Goal: Information Seeking & Learning: Learn about a topic

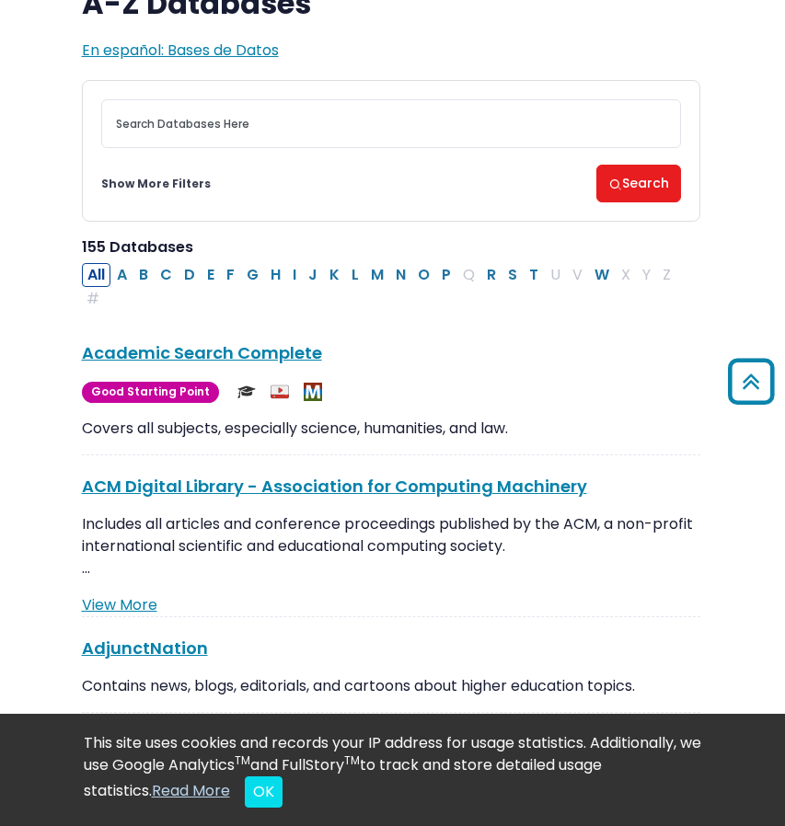
scroll to position [110, 2]
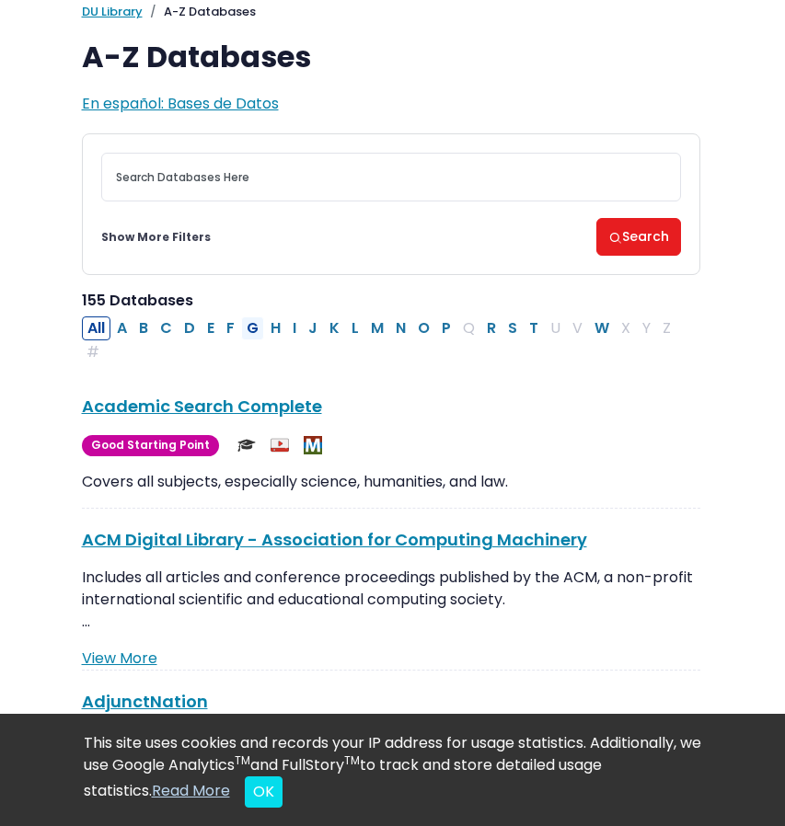
click at [242, 330] on button "G" at bounding box center [252, 328] width 23 height 24
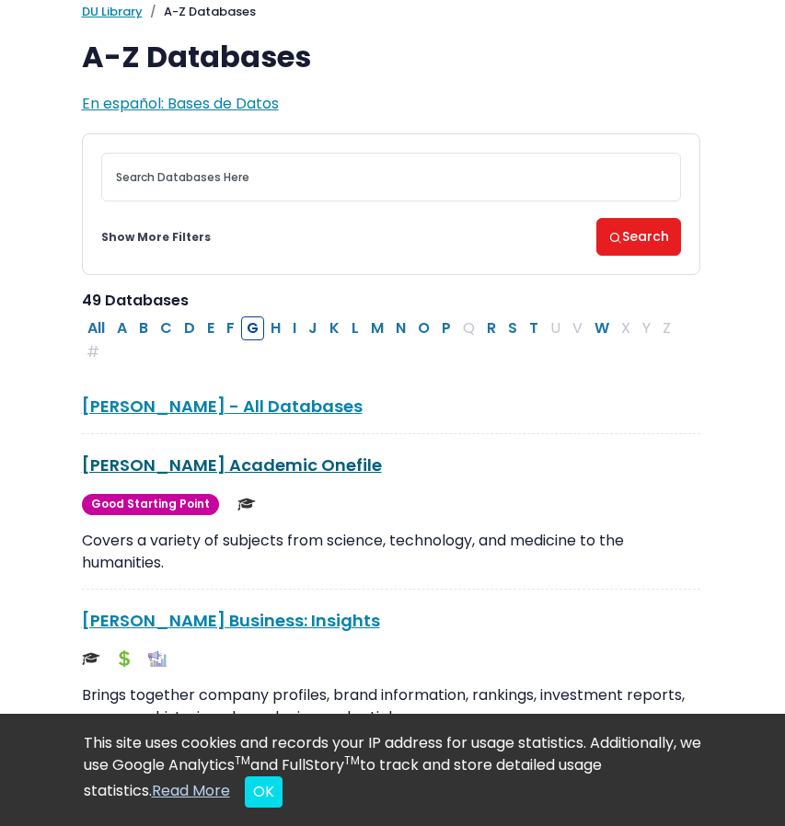
click at [189, 468] on link "Gale Academic Onefile This link opens in a new window" at bounding box center [232, 464] width 300 height 23
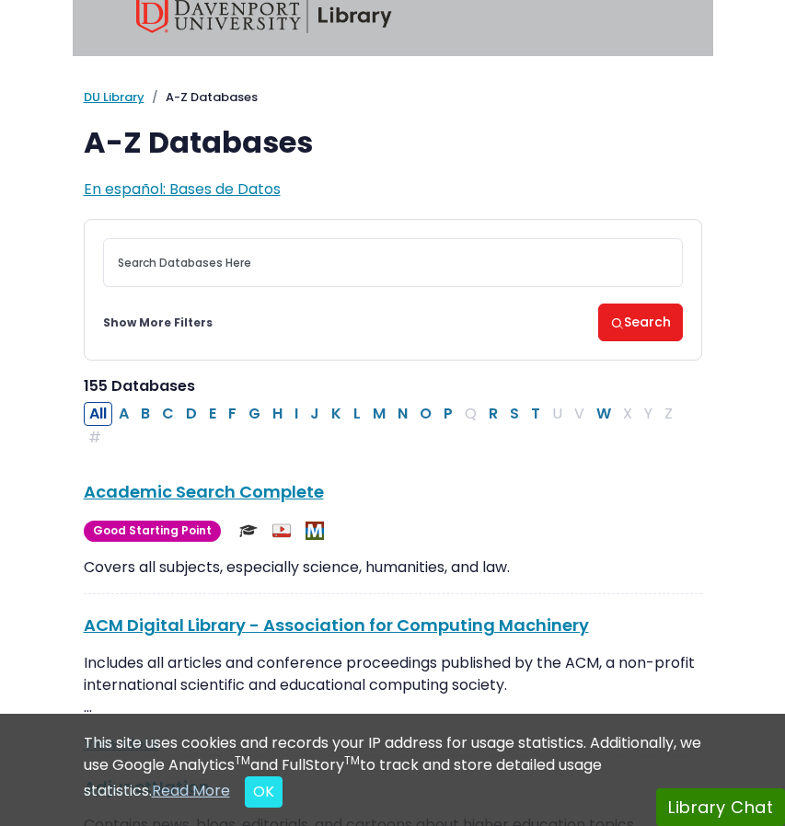
scroll to position [29, 0]
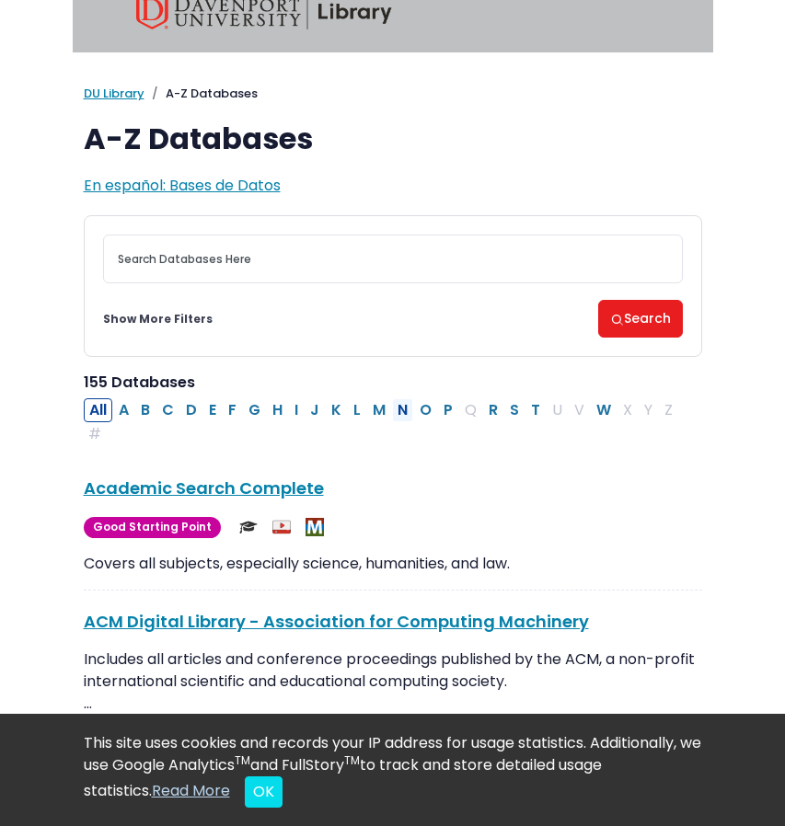
click at [394, 408] on button "N" at bounding box center [402, 410] width 21 height 24
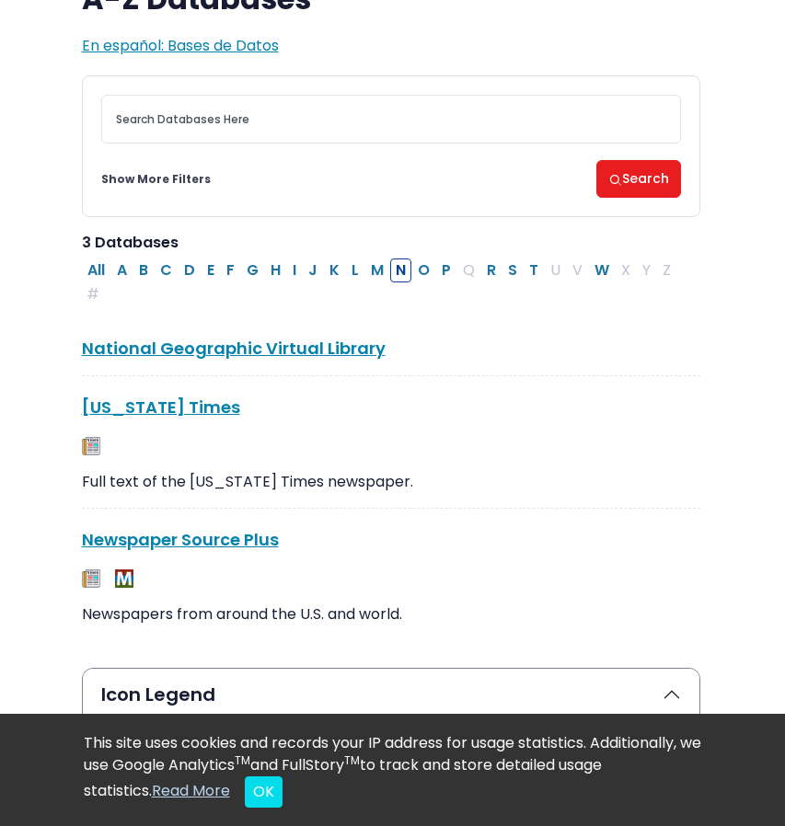
scroll to position [155, 2]
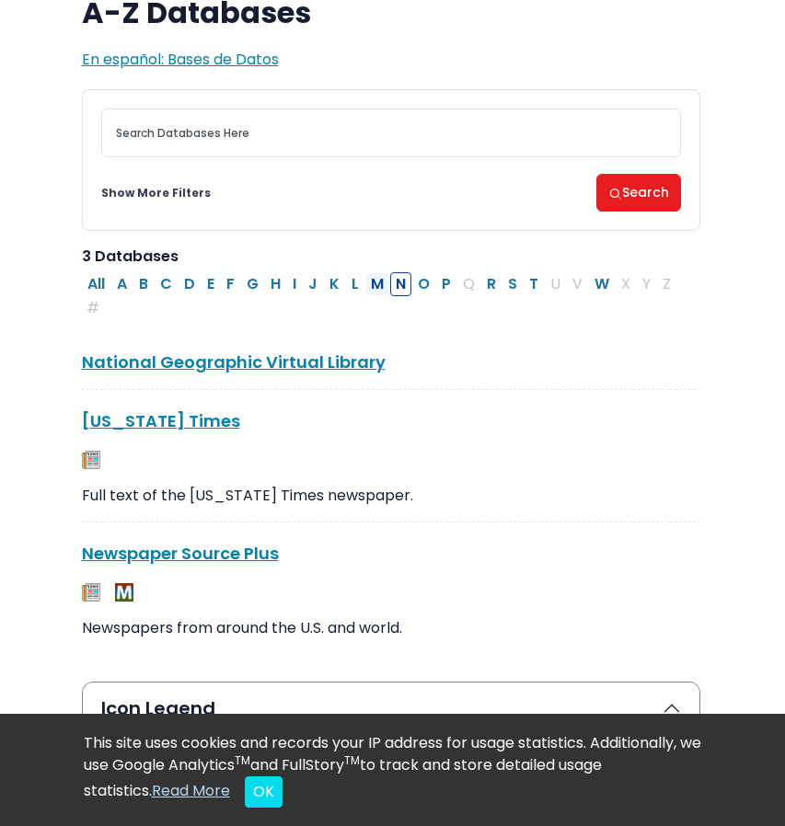
click at [377, 287] on button "M" at bounding box center [377, 284] width 24 height 24
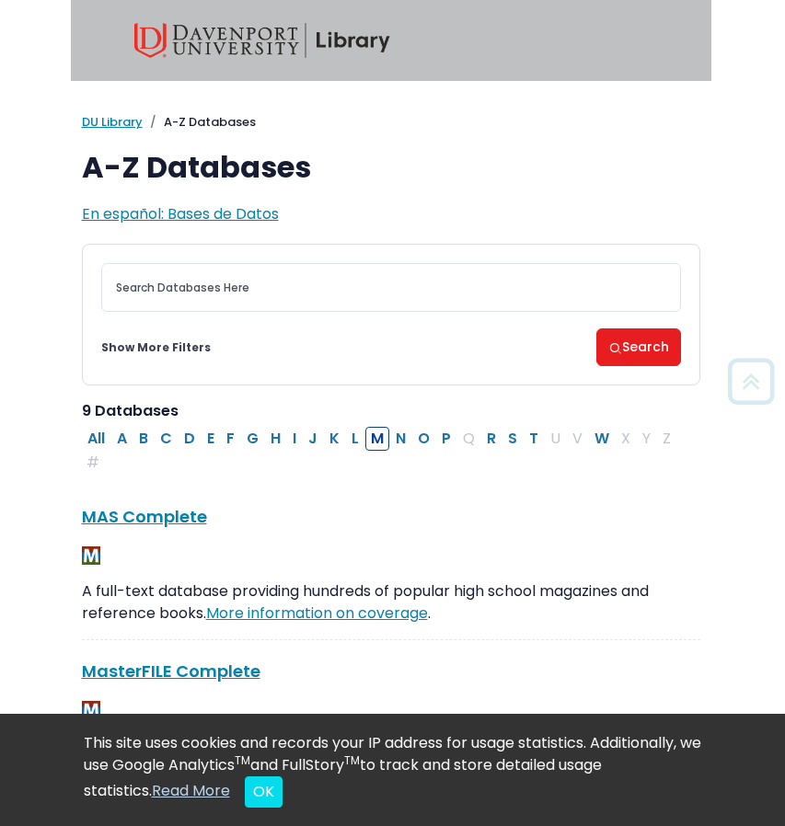
scroll to position [0, 2]
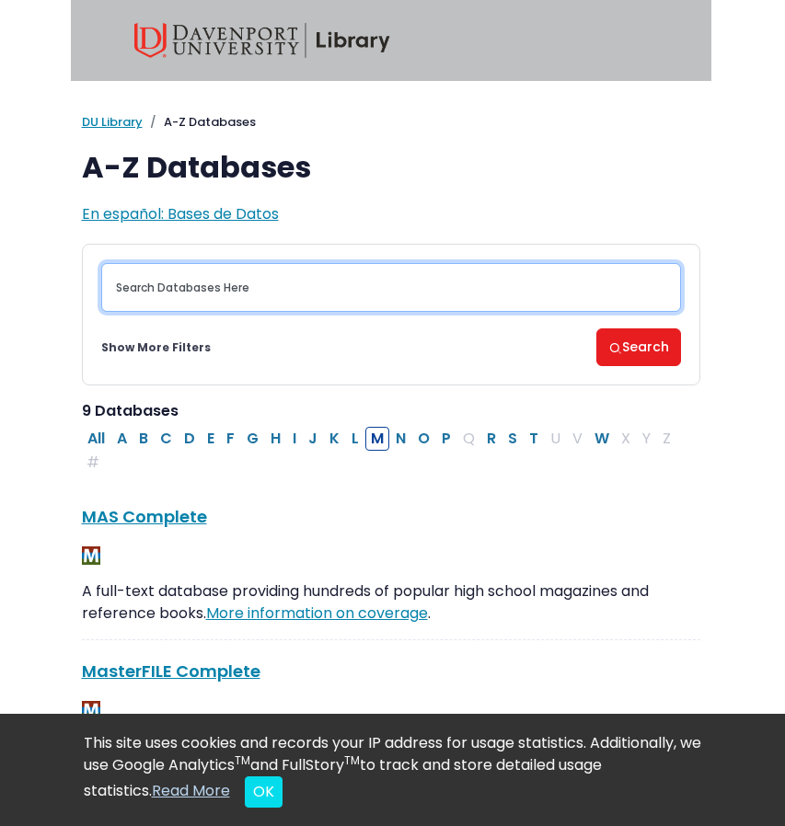
click at [229, 284] on input "Search database by title or keyword" at bounding box center [390, 287] width 579 height 49
type input "nursing"
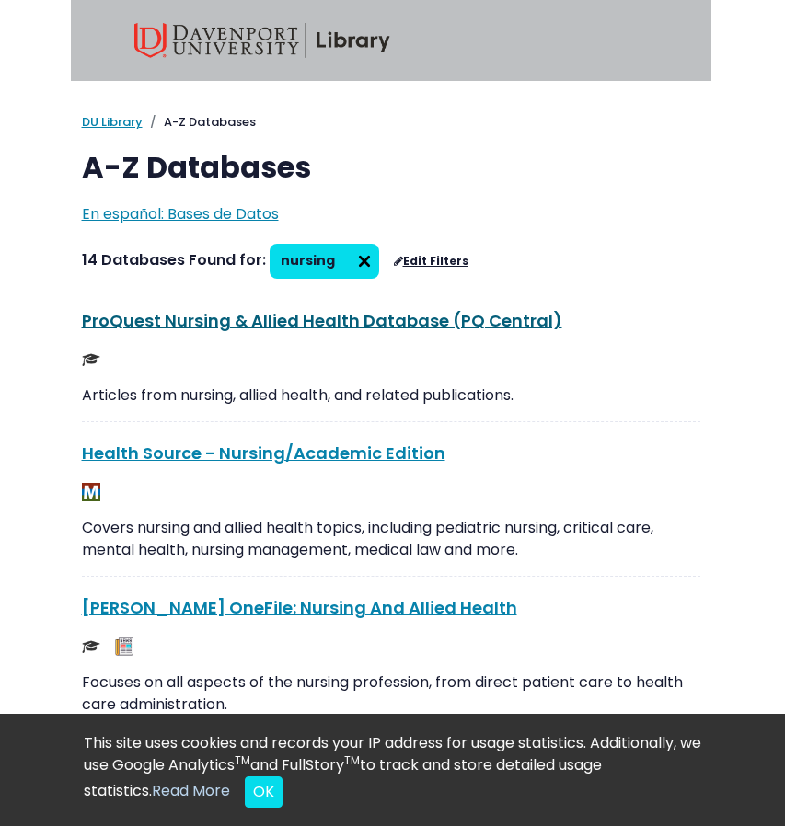
click at [186, 325] on link "ProQuest Nursing & Allied Health Database (PQ Central) This link opens in a new…" at bounding box center [322, 320] width 480 height 23
